Goal: Browse casually

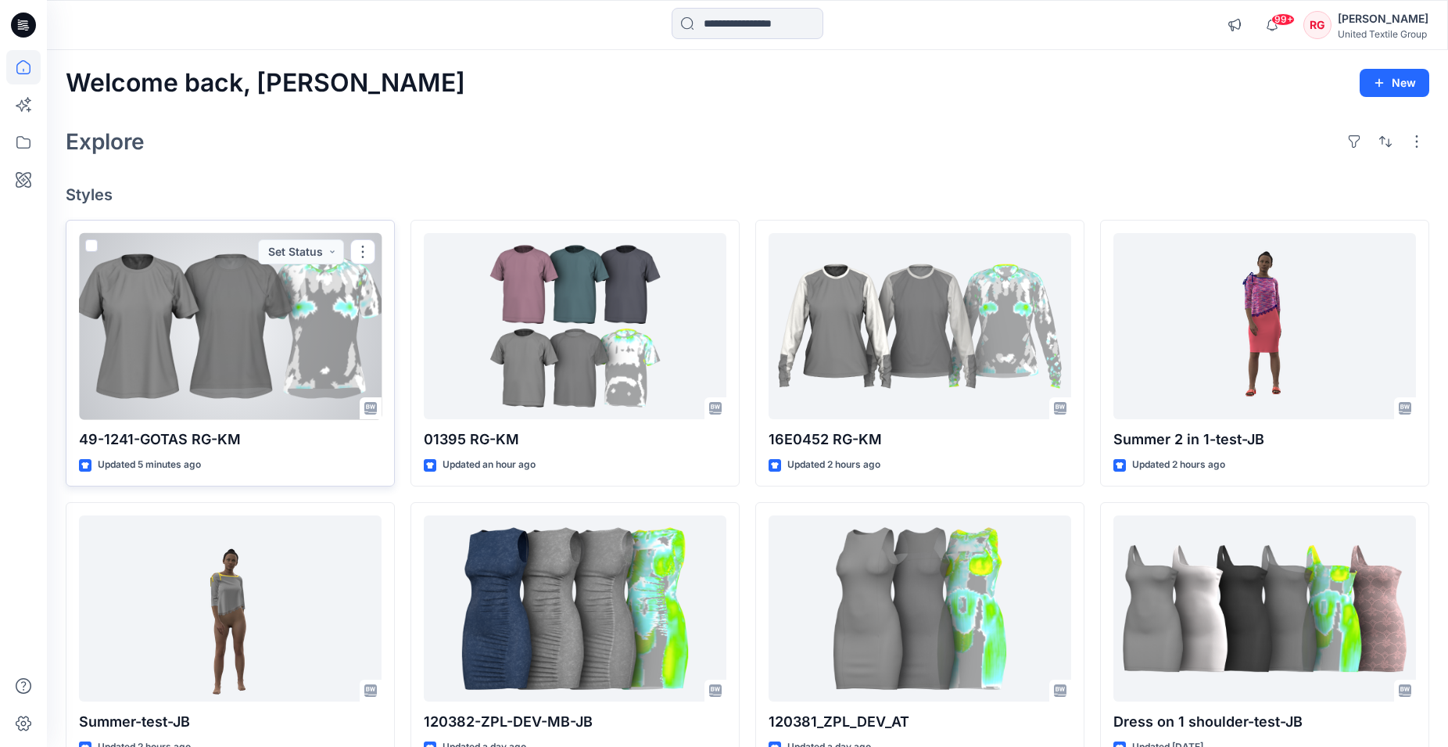
click at [195, 357] on div at bounding box center [230, 326] width 303 height 187
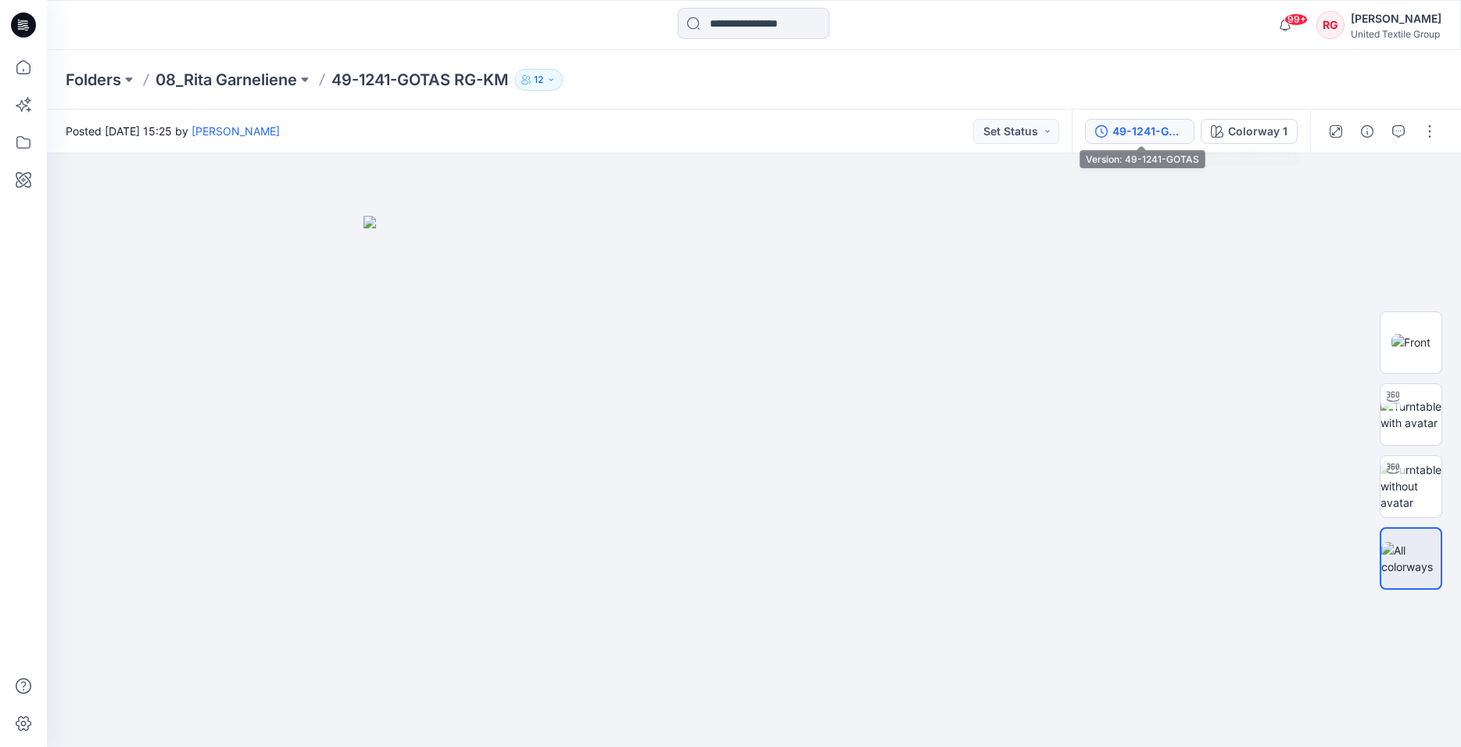
click at [1161, 134] on div "49-1241-GOTAS" at bounding box center [1149, 131] width 72 height 17
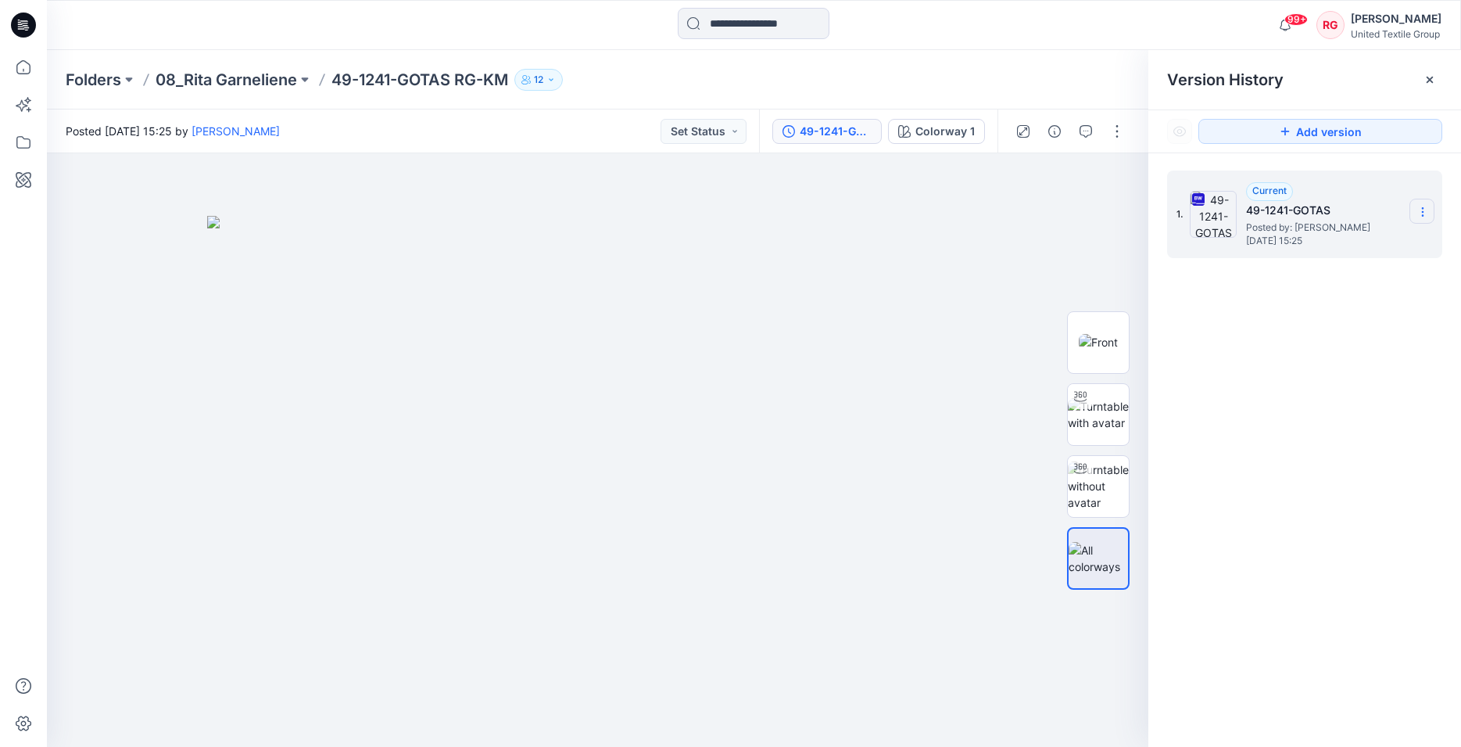
click at [1430, 210] on section at bounding box center [1422, 211] width 25 height 25
click at [869, 281] on img at bounding box center [598, 482] width 782 height 532
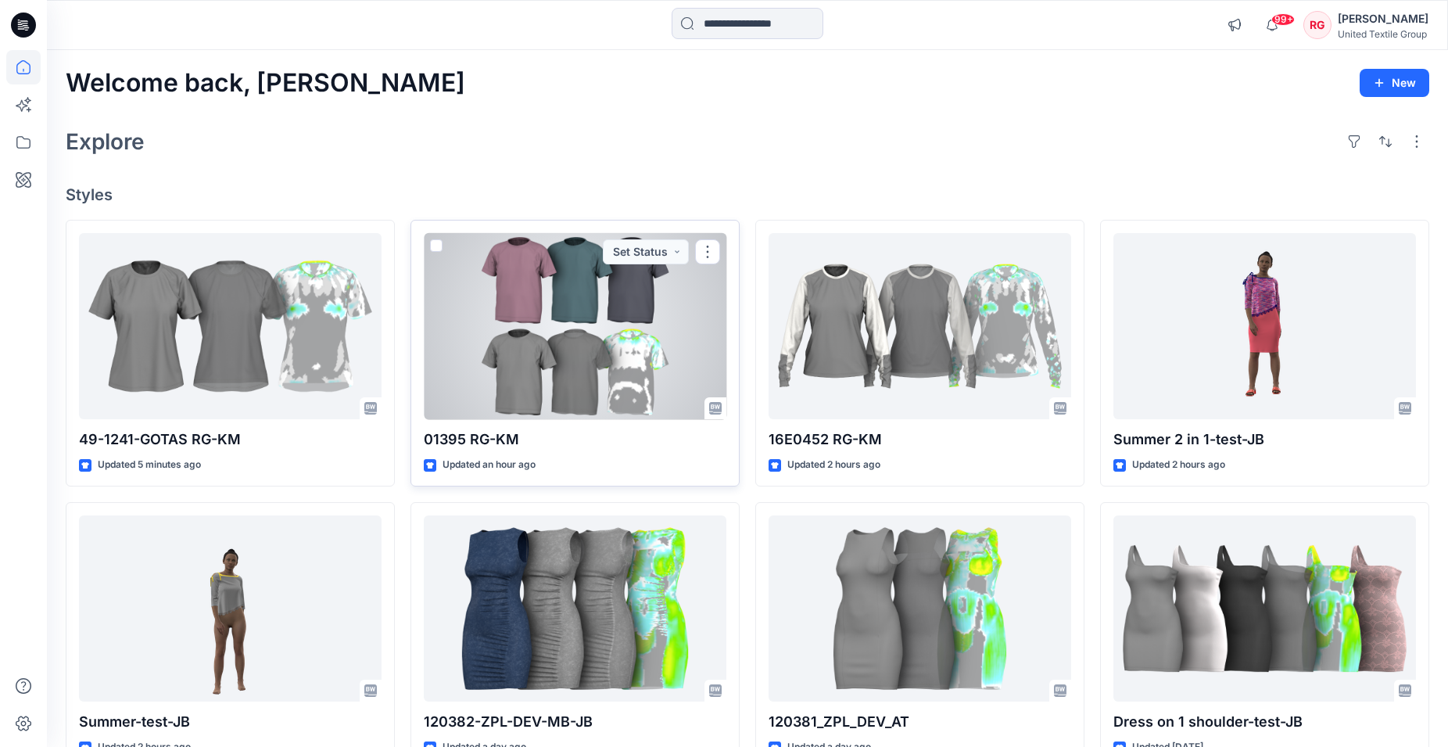
click at [549, 318] on div at bounding box center [575, 326] width 303 height 187
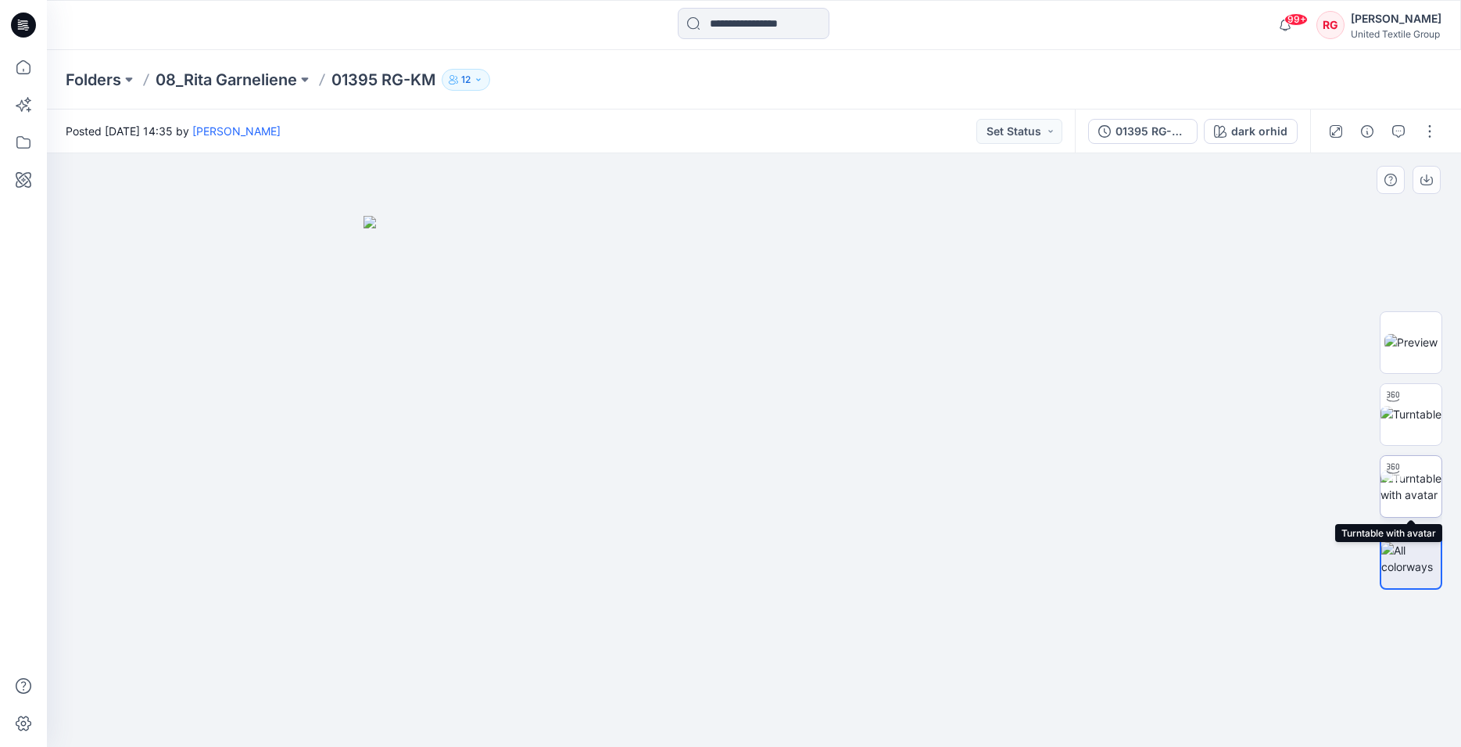
click at [1418, 485] on img at bounding box center [1411, 486] width 61 height 33
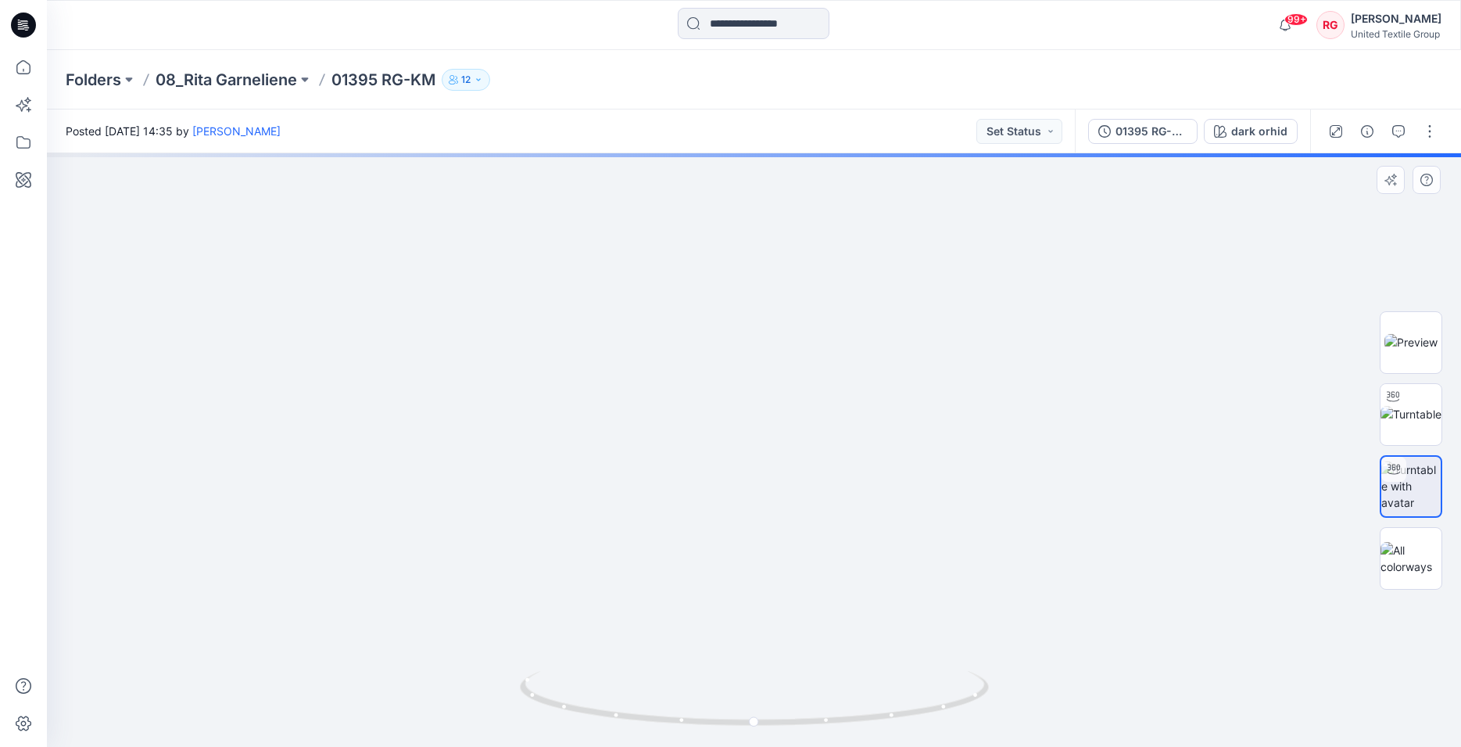
drag, startPoint x: 749, startPoint y: 363, endPoint x: 744, endPoint y: 389, distance: 26.2
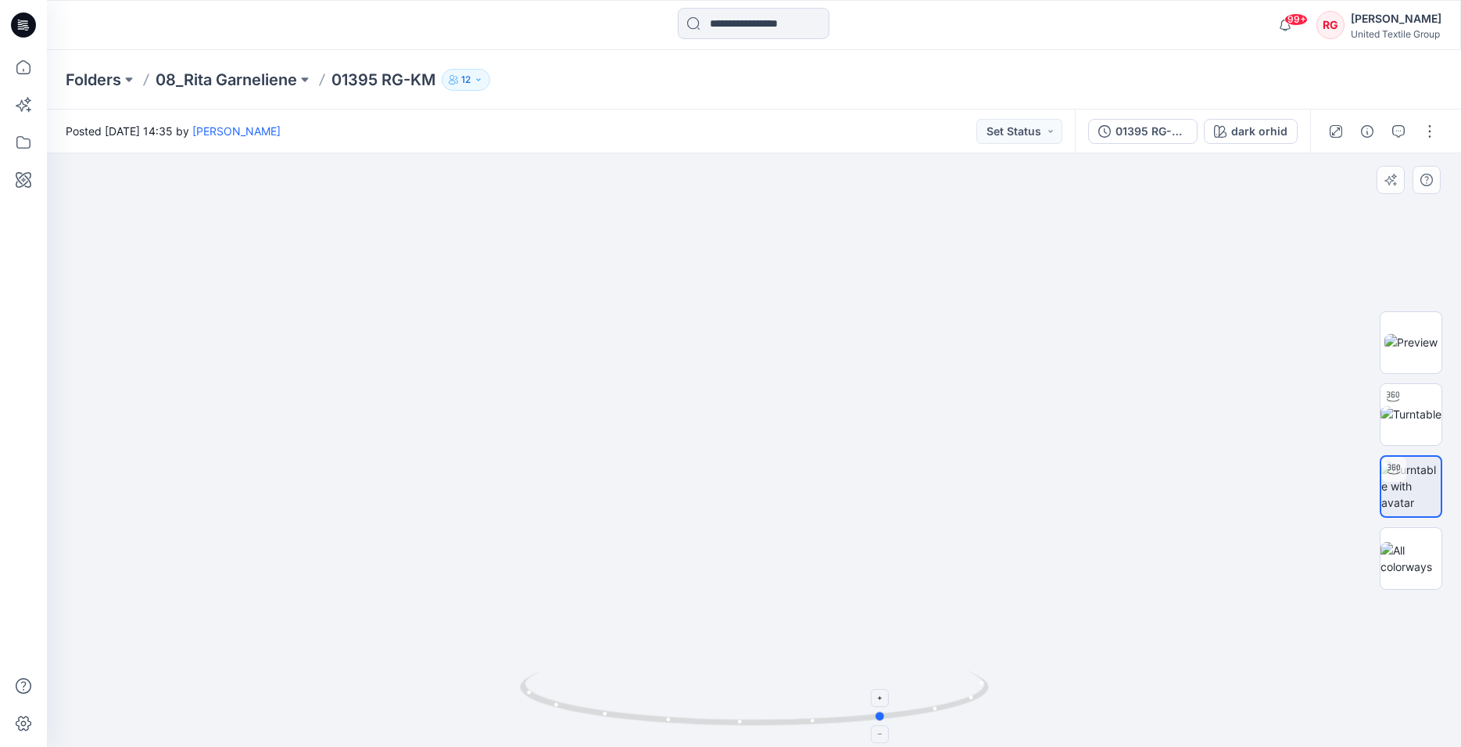
drag, startPoint x: 755, startPoint y: 725, endPoint x: 886, endPoint y: 719, distance: 130.7
click at [886, 719] on icon at bounding box center [756, 700] width 473 height 59
